Goal: Complete application form

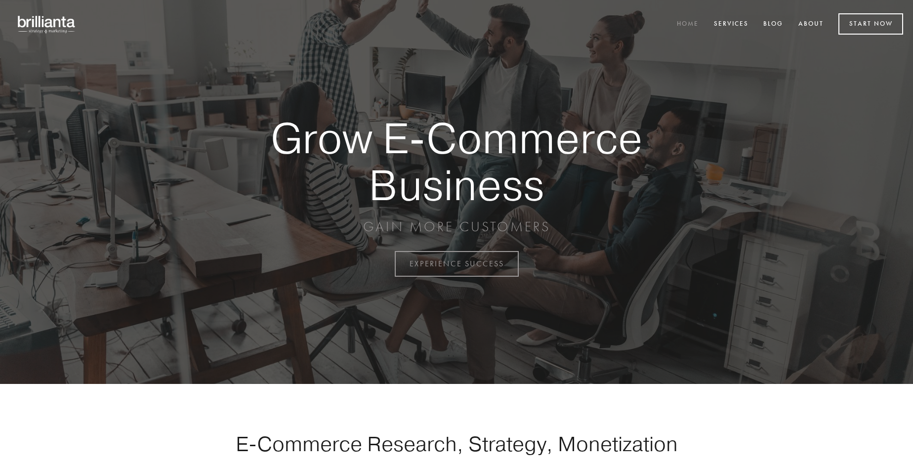
scroll to position [2591, 0]
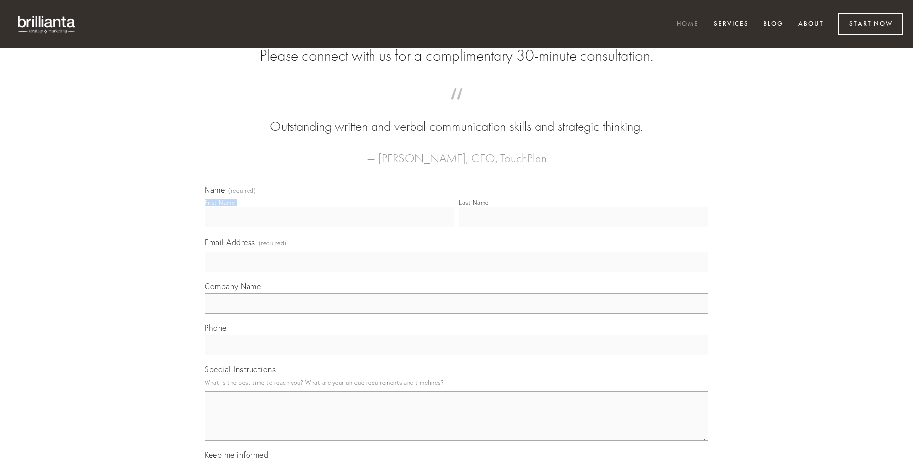
type input "[PERSON_NAME]"
click at [584, 227] on input "Last Name" at bounding box center [584, 217] width 250 height 21
type input "[PERSON_NAME]"
click at [457, 272] on input "Email Address (required)" at bounding box center [457, 262] width 504 height 21
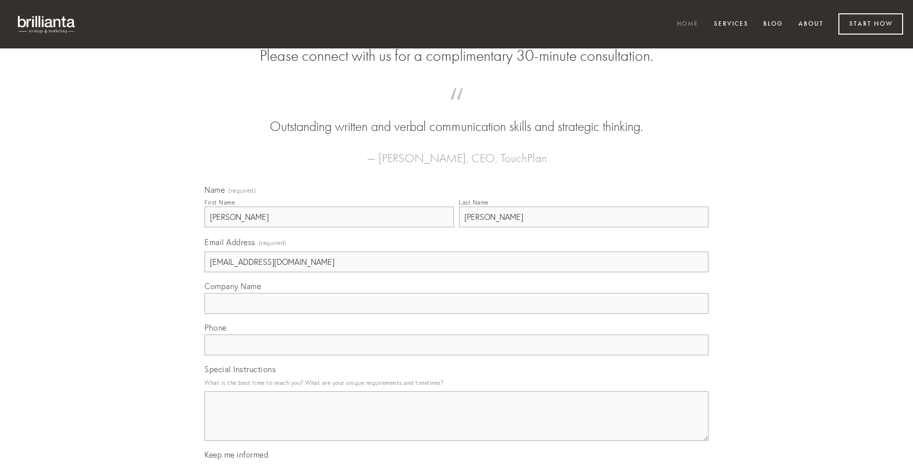
type input "[EMAIL_ADDRESS][DOMAIN_NAME]"
click at [457, 314] on input "Company Name" at bounding box center [457, 303] width 504 height 21
type input "color"
click at [457, 355] on input "text" at bounding box center [457, 345] width 504 height 21
click at [457, 425] on textarea "Special Instructions" at bounding box center [457, 415] width 504 height 49
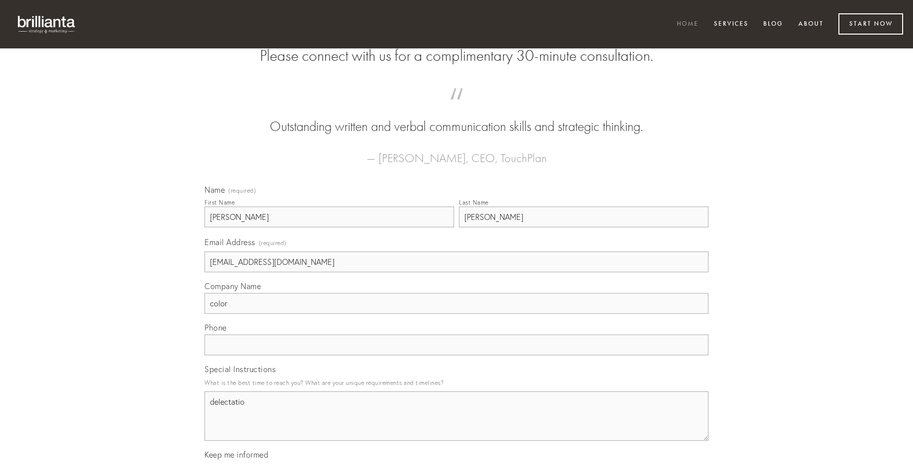
type textarea "delectatio"
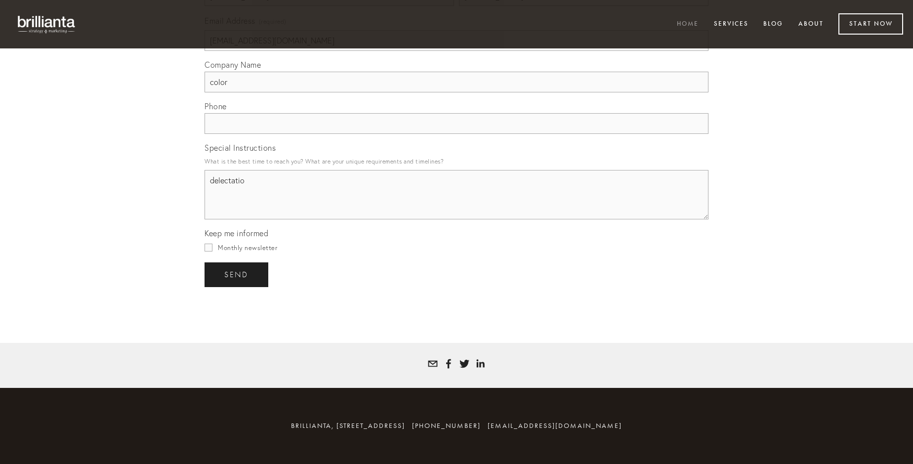
click at [237, 274] on span "send" at bounding box center [236, 274] width 24 height 9
